Goal: Task Accomplishment & Management: Use online tool/utility

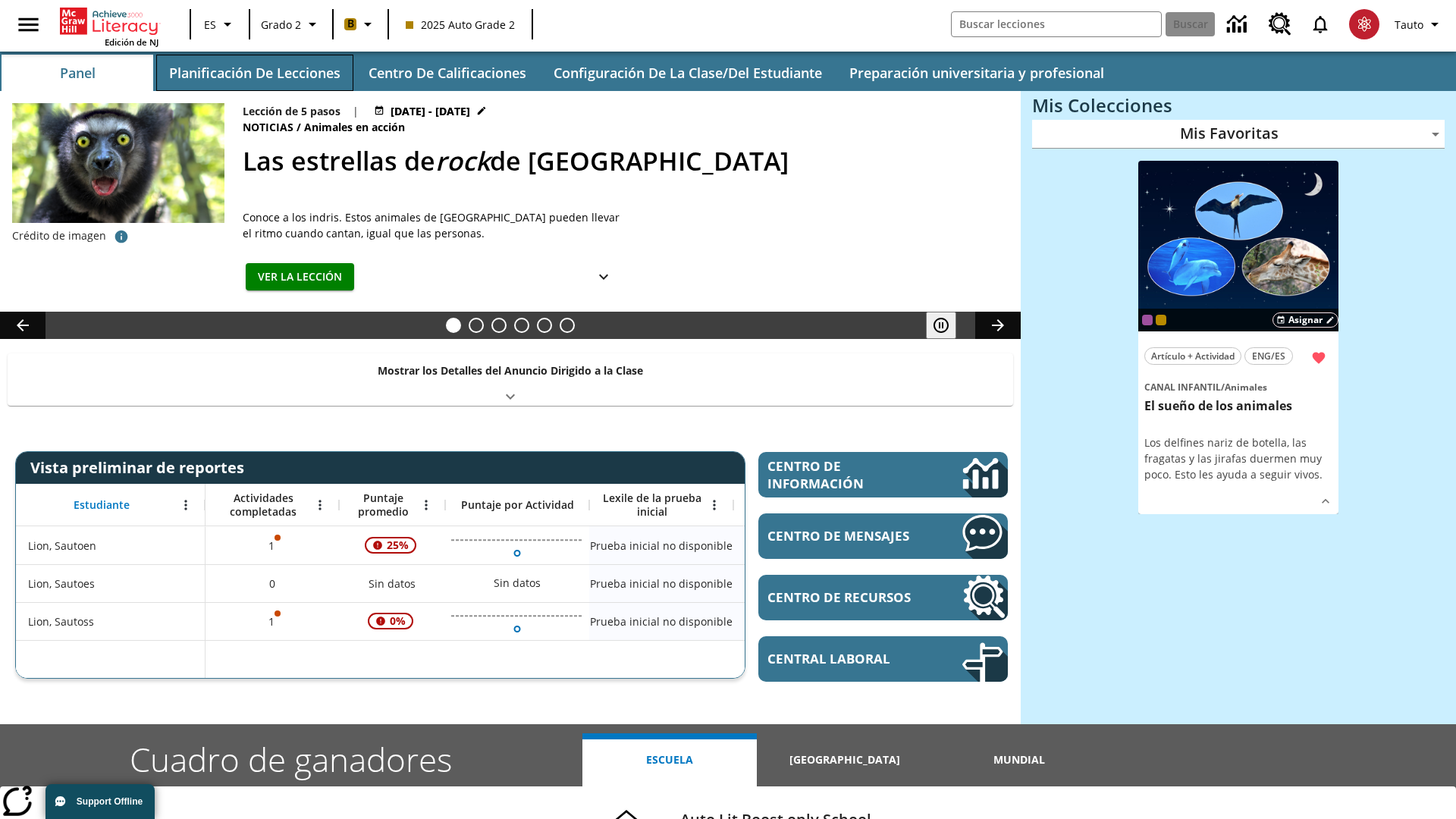
click at [254, 73] on button "Planificación de lecciones" at bounding box center [255, 73] width 198 height 36
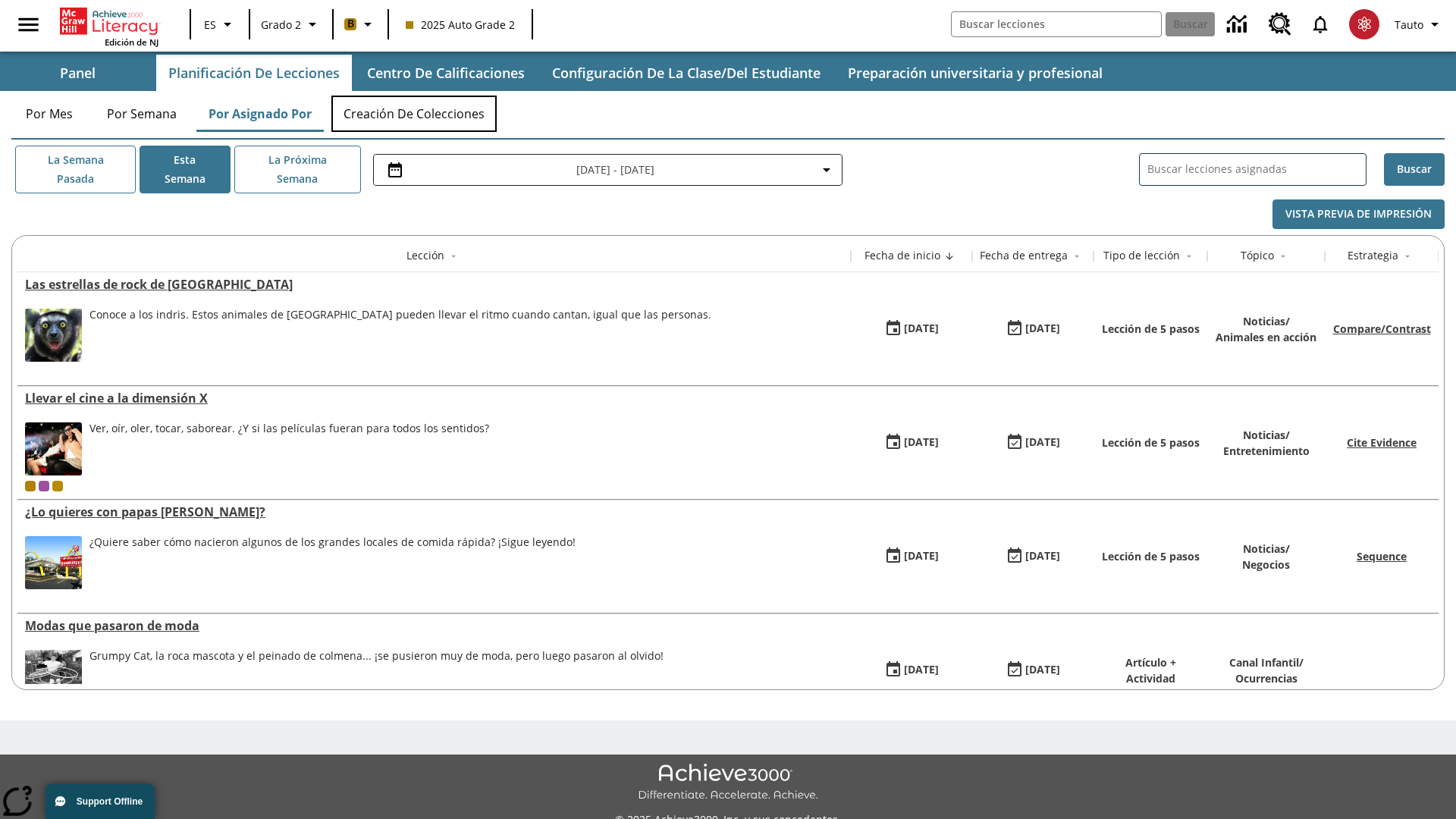
click at [414, 114] on button "Creación de colecciones" at bounding box center [413, 114] width 165 height 36
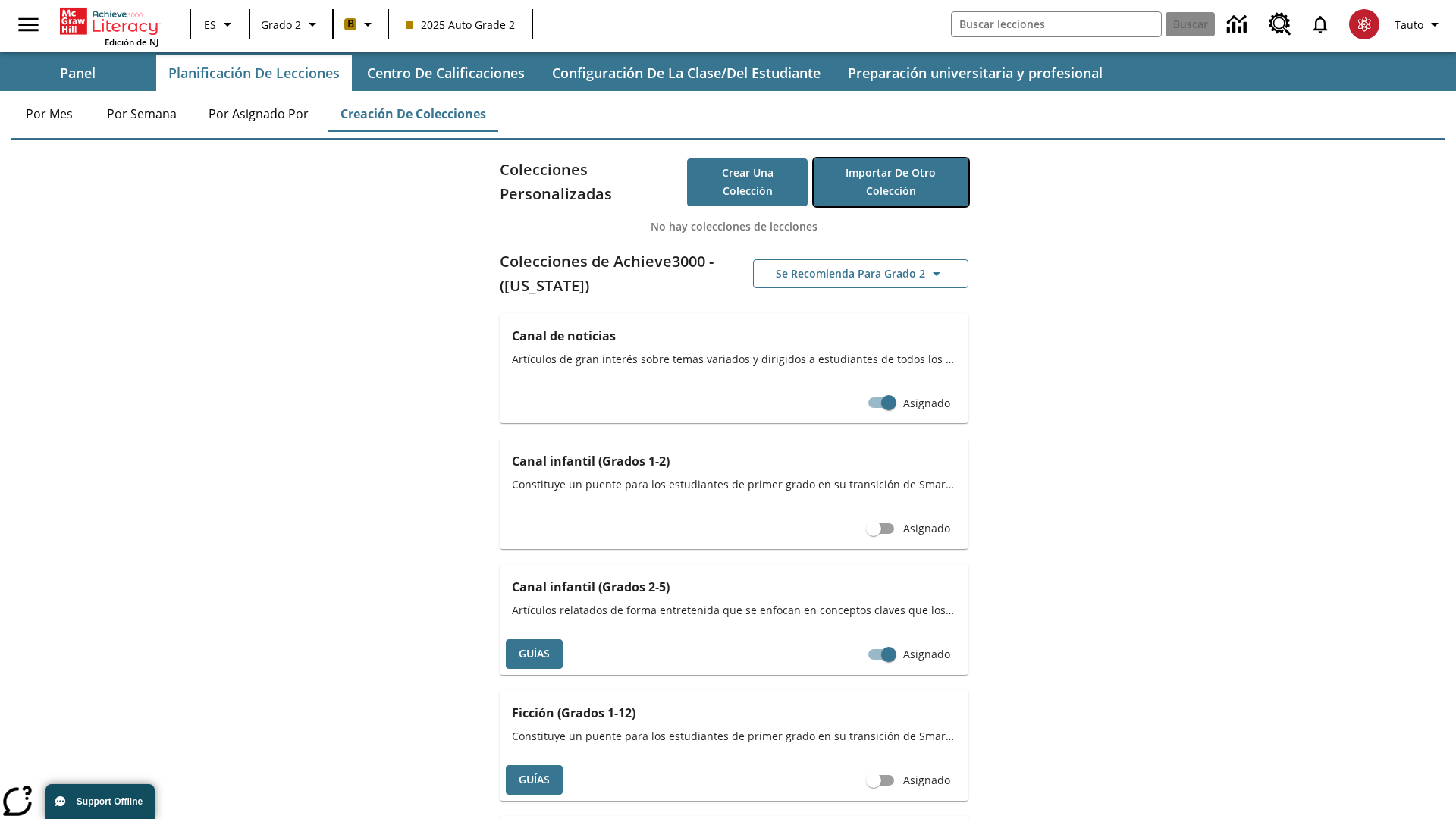
click at [890, 182] on button "Importar de otro Colección" at bounding box center [891, 182] width 155 height 47
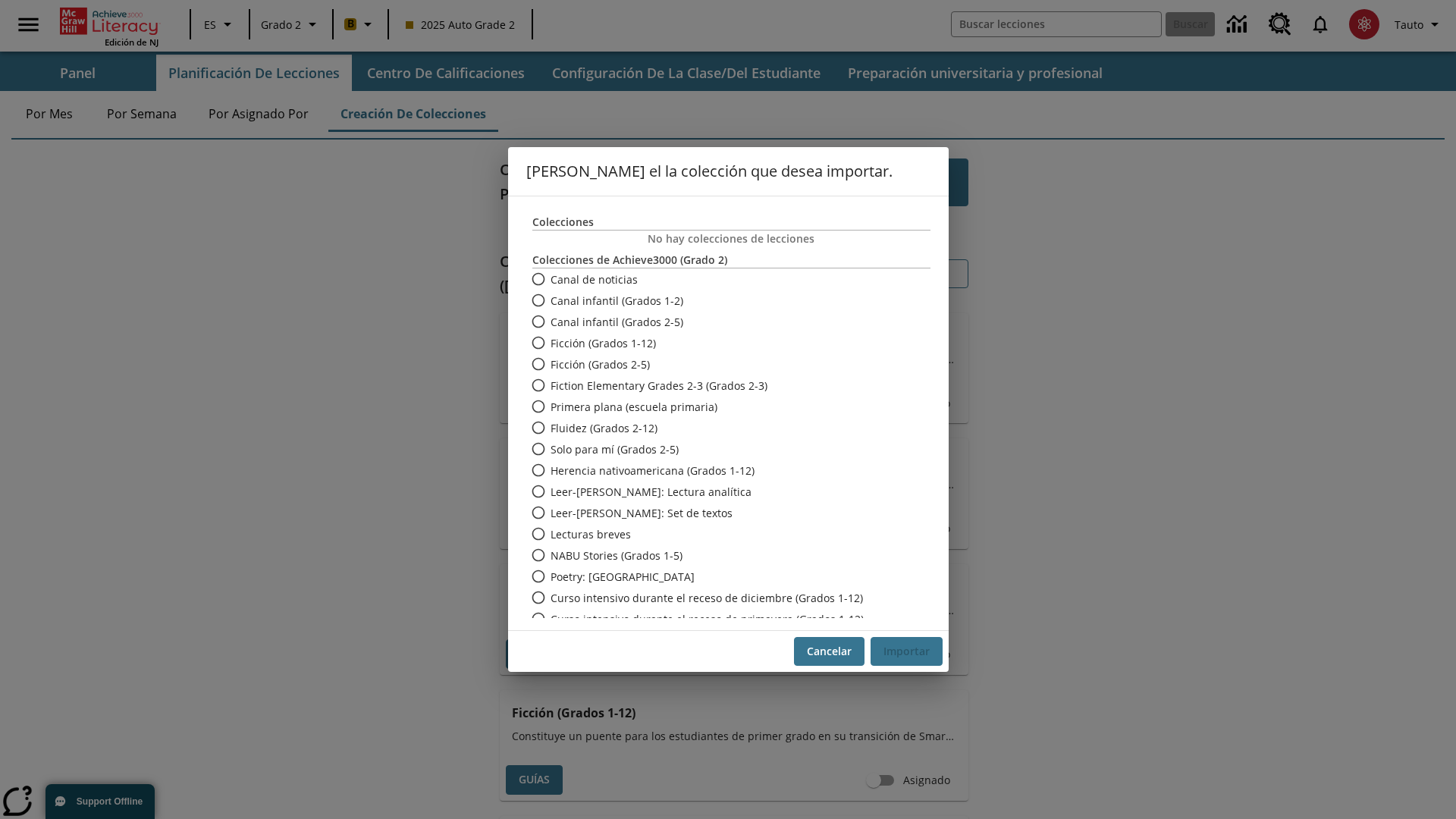
click at [720, 385] on span "Fiction Elementary Grades 2-3 (Grados 2-3)" at bounding box center [659, 385] width 217 height 16
click at [551, 385] on input "Fiction Elementary Grades 2-3 (Grados 2-3)" at bounding box center [537, 385] width 27 height 21
radio input "true"
click at [906, 651] on button "Importar" at bounding box center [906, 651] width 72 height 29
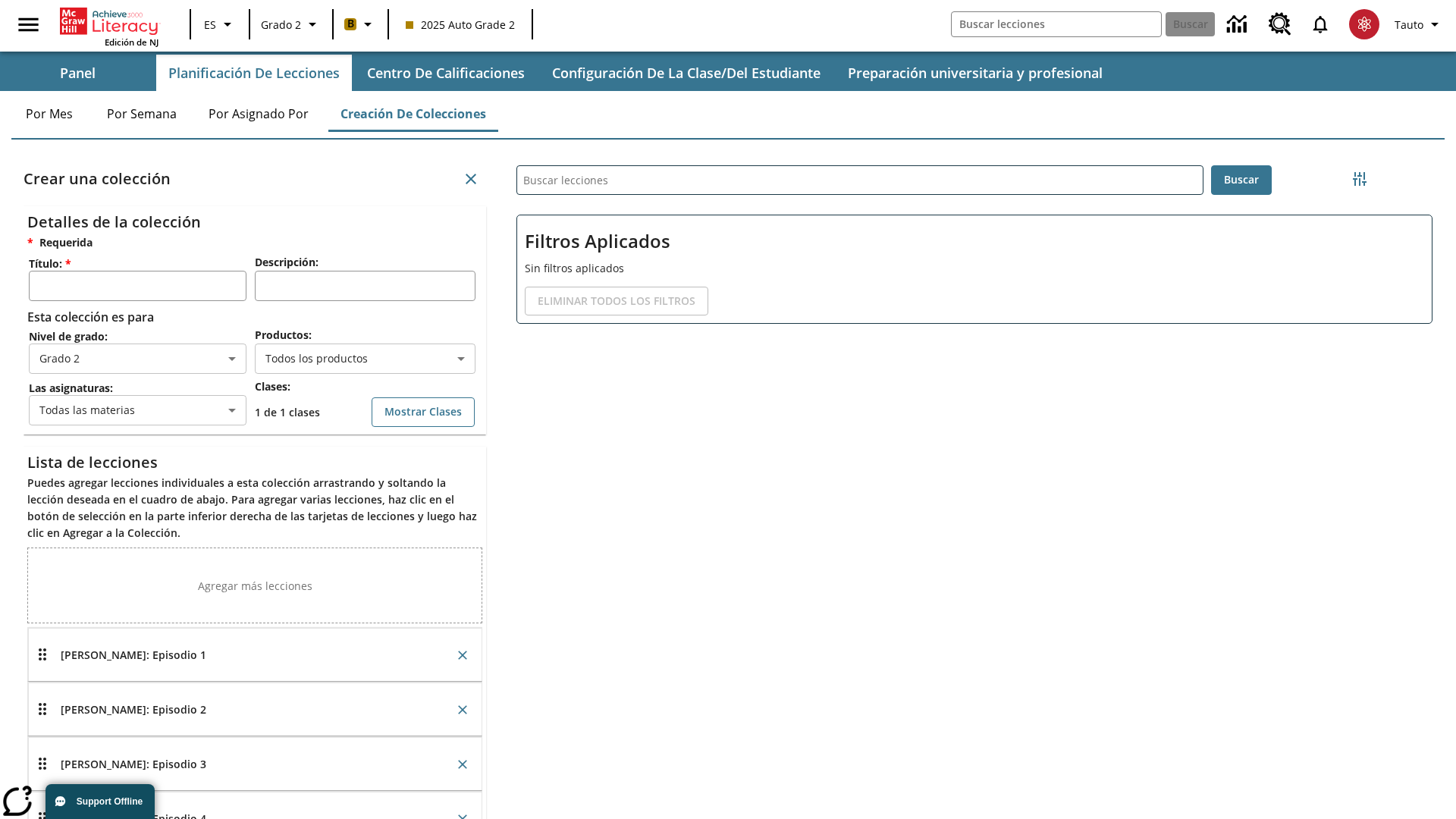
scroll to position [303, 455]
type input "aHUnxSczHu"
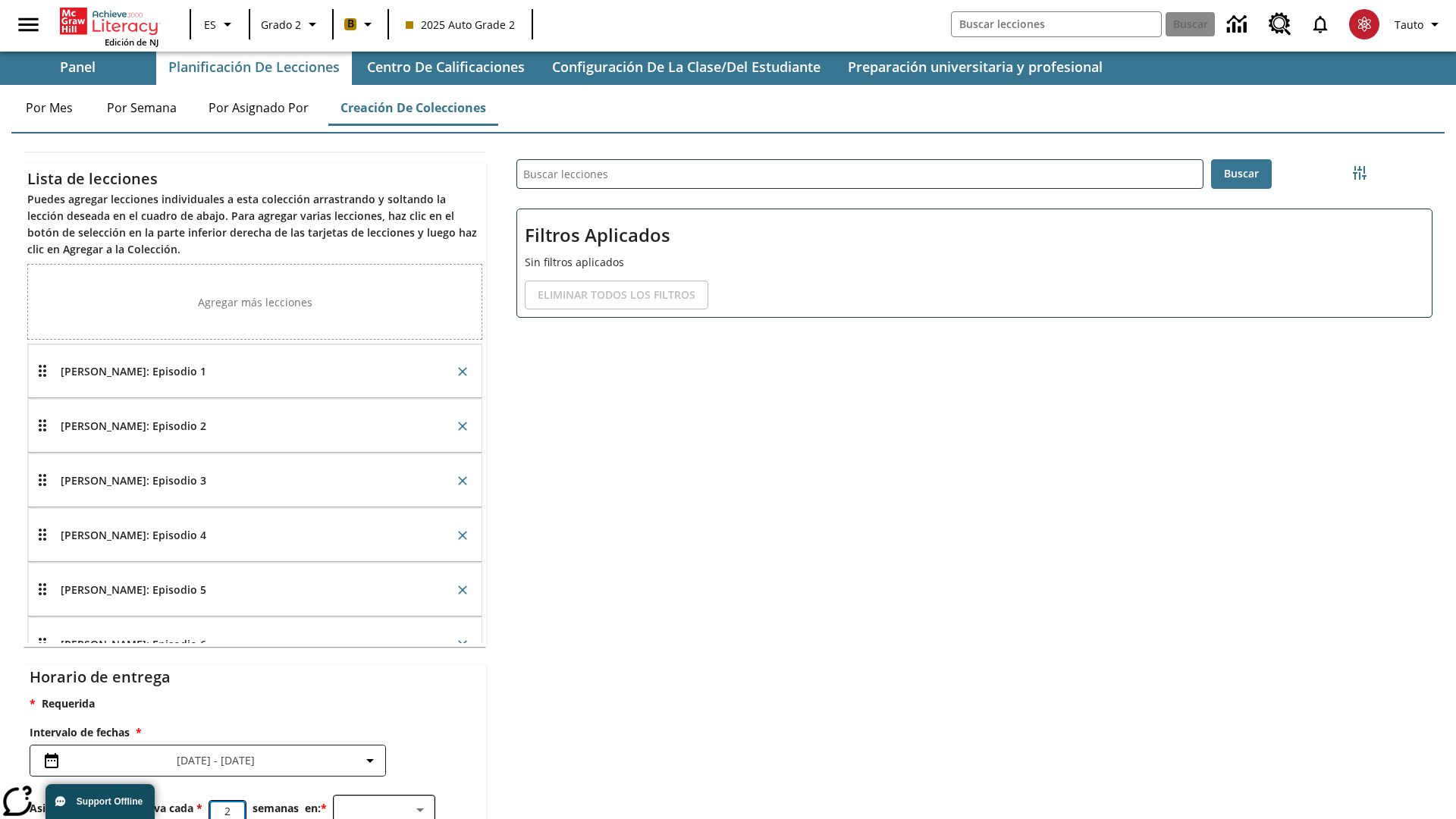
type input "2"
click at [384, 798] on body "Saltar al contenido principal Edición de NJ ES Grado 2 B 2025 Auto Grade 2 Busc…" at bounding box center [728, 461] width 1456 height 936
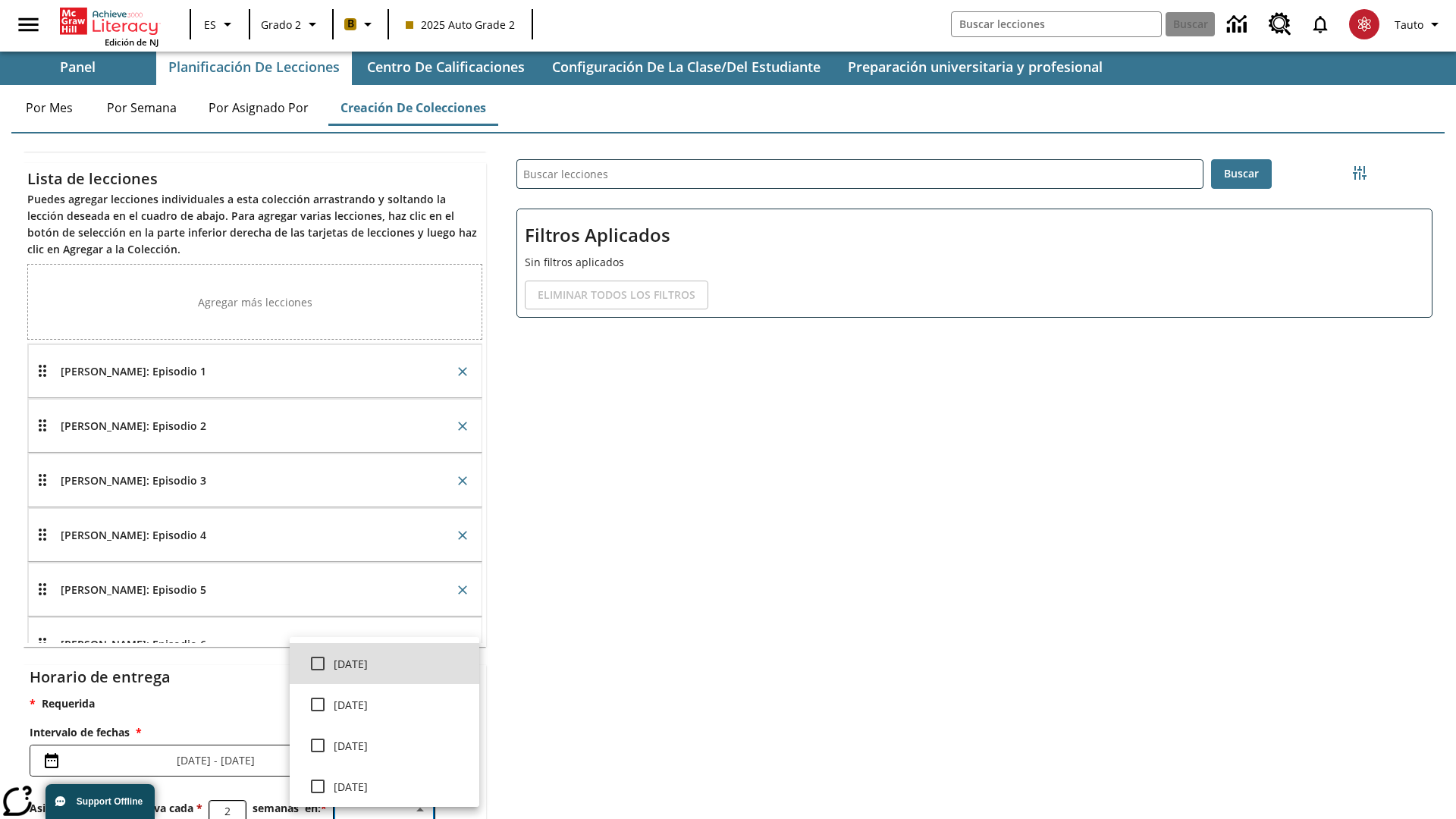
scroll to position [289, 0]
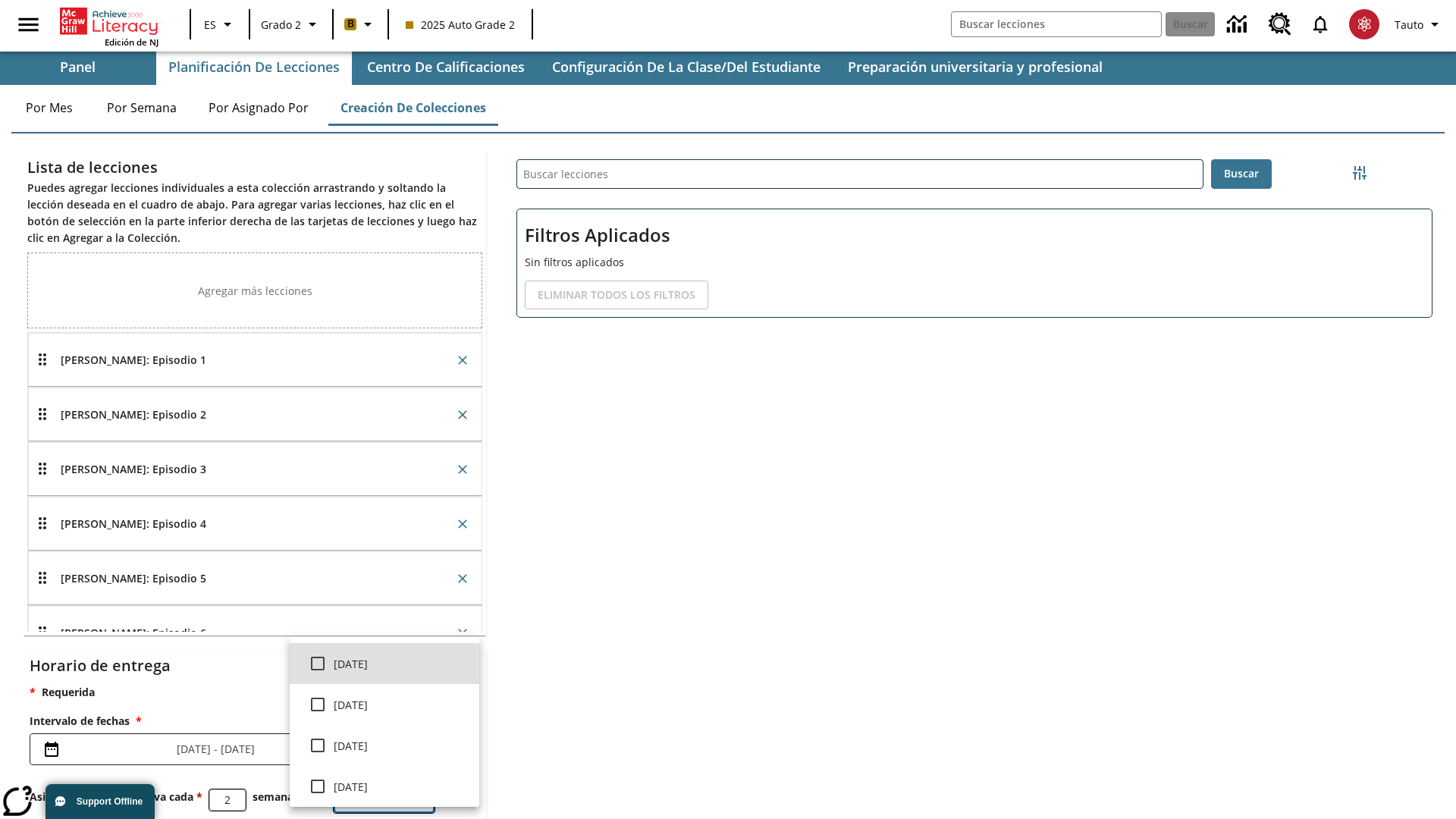
click at [318, 663] on input "checkbox" at bounding box center [318, 663] width 32 height 32
checkbox input "true"
type input "0"
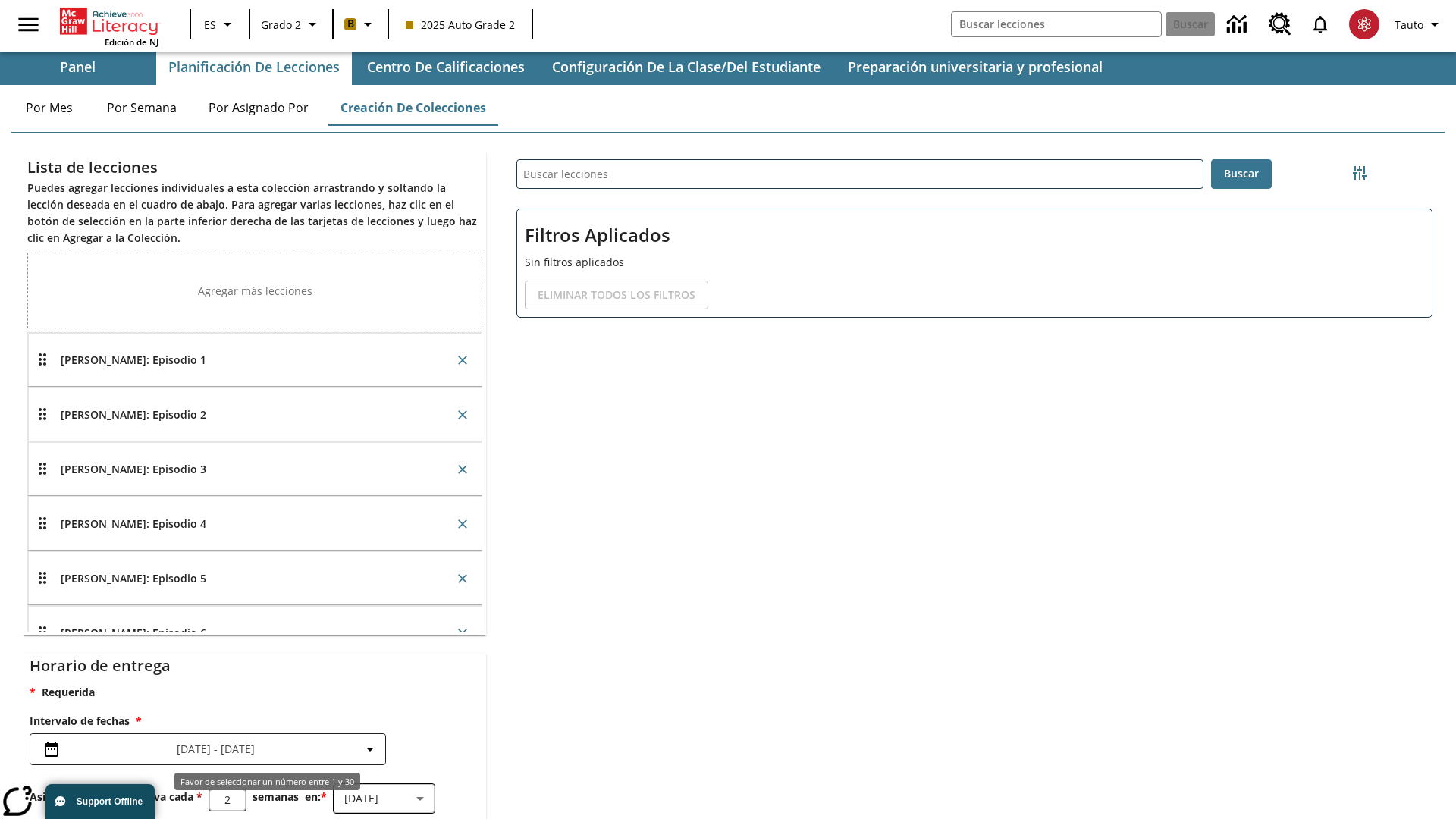
scroll to position [324, 0]
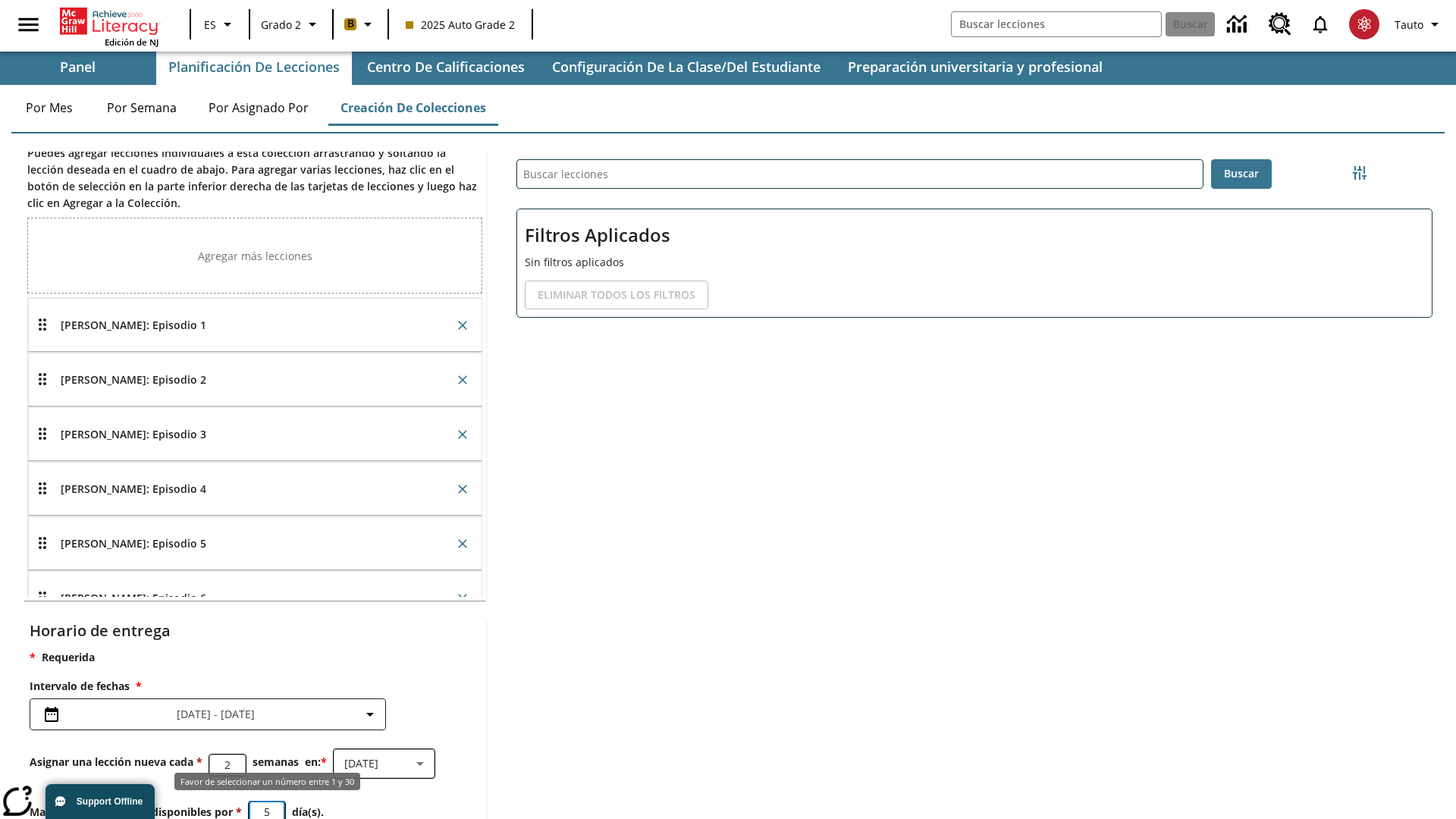
type input "5"
